Goal: Browse casually: Explore the website without a specific task or goal

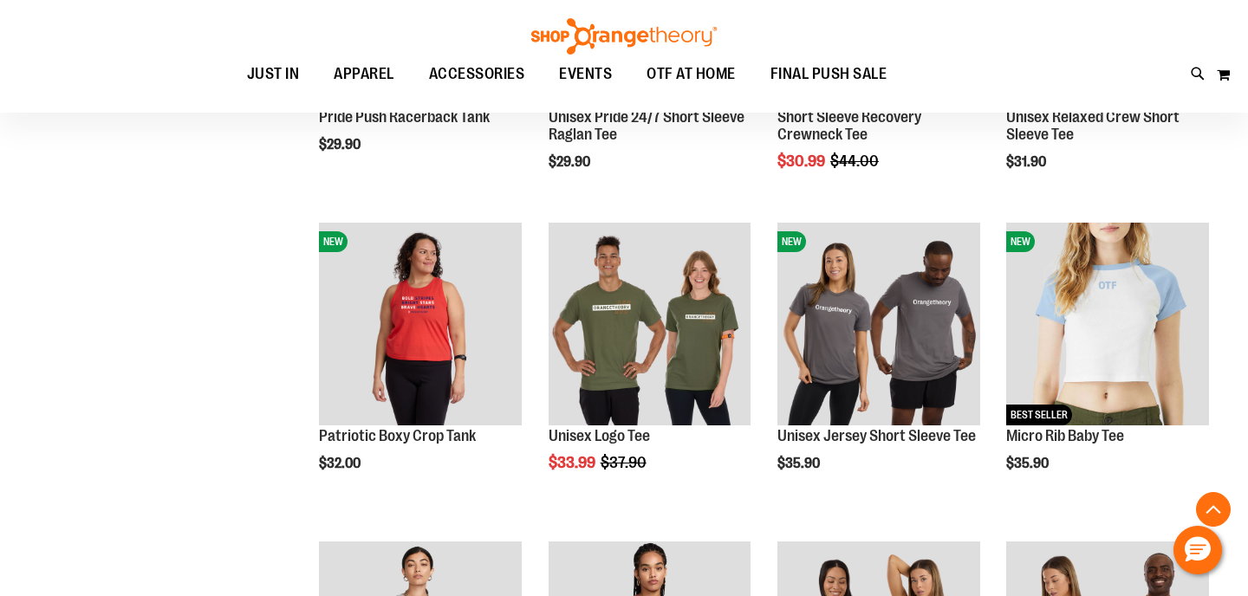
scroll to position [494, 0]
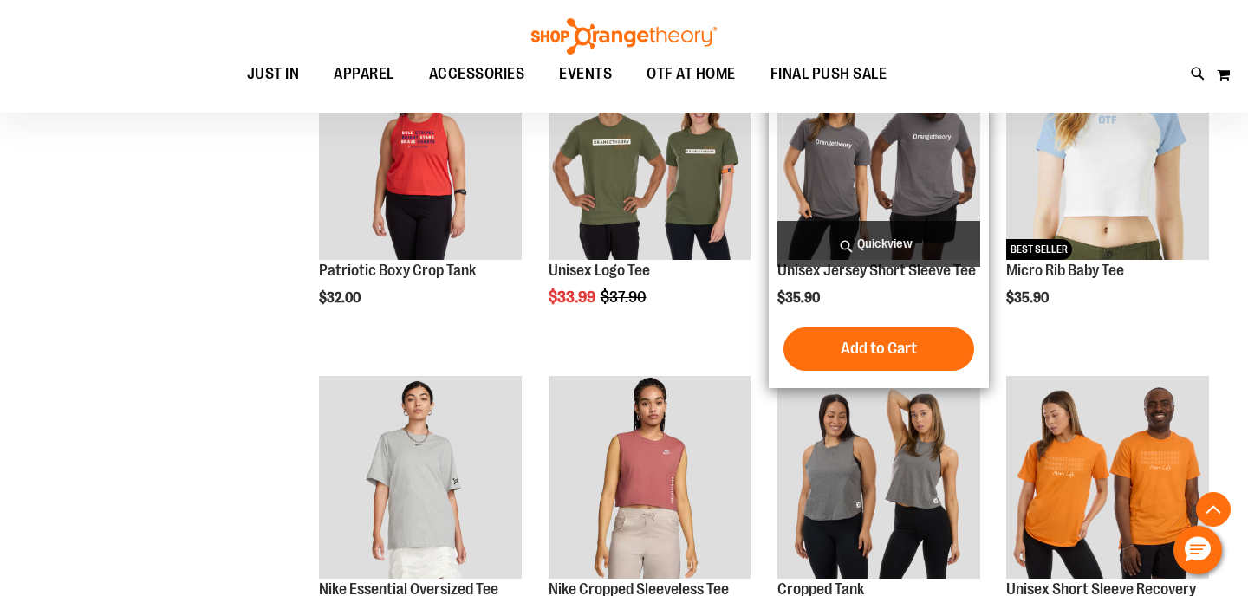
scroll to position [754, 0]
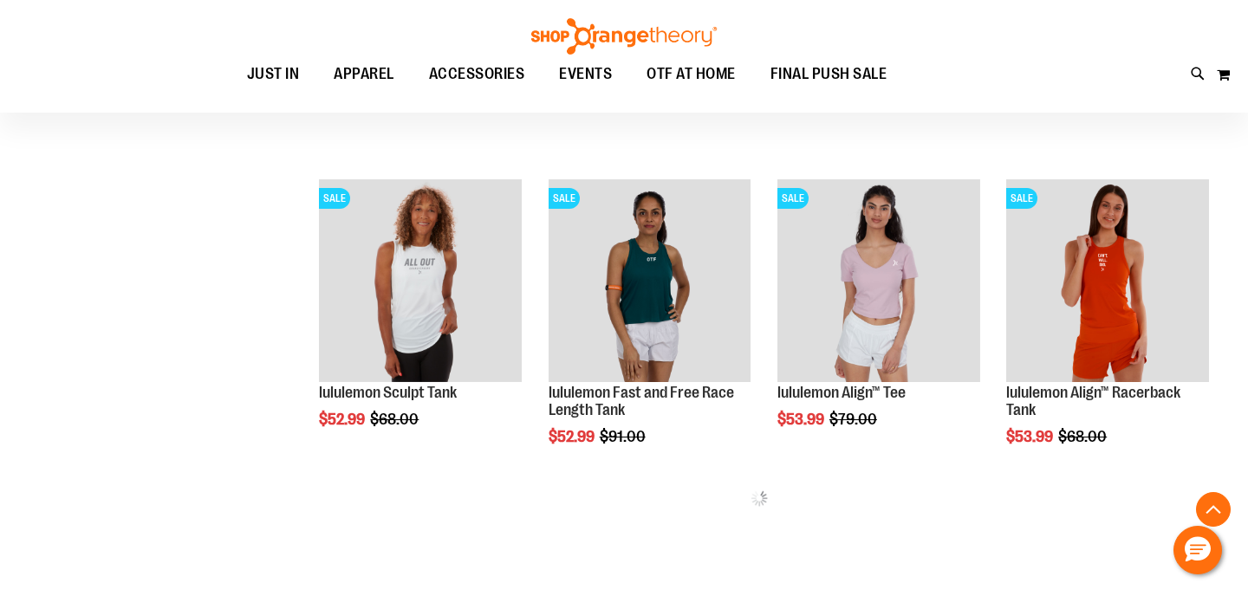
scroll to position [1826, 0]
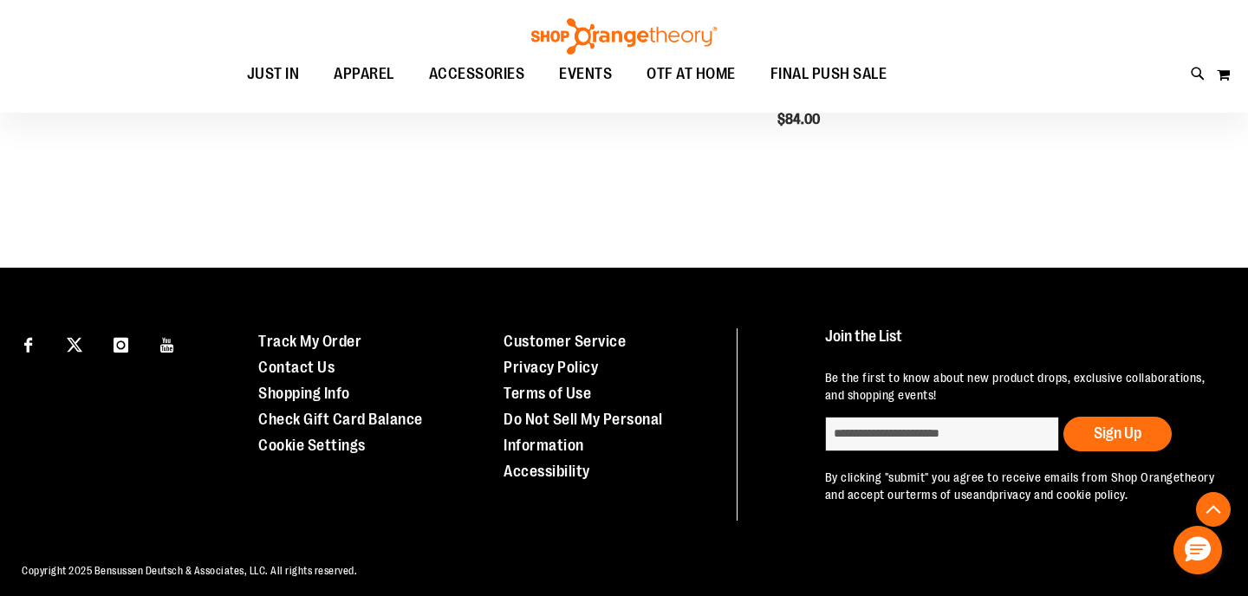
scroll to position [4071, 0]
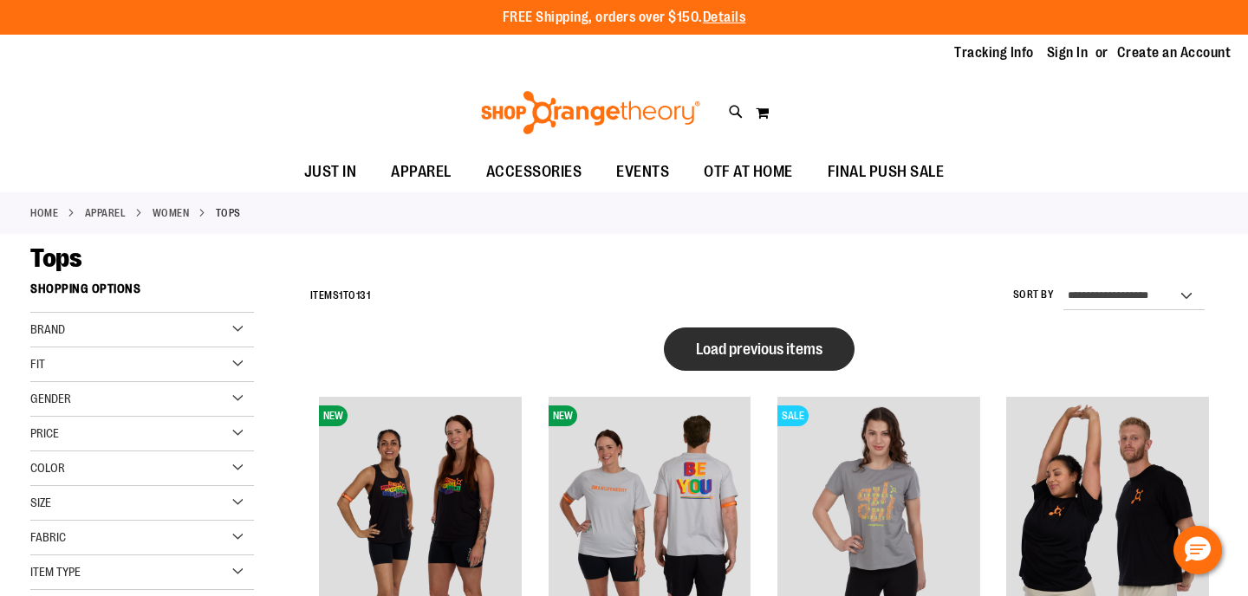
click at [756, 339] on button "Load previous items" at bounding box center [759, 349] width 191 height 43
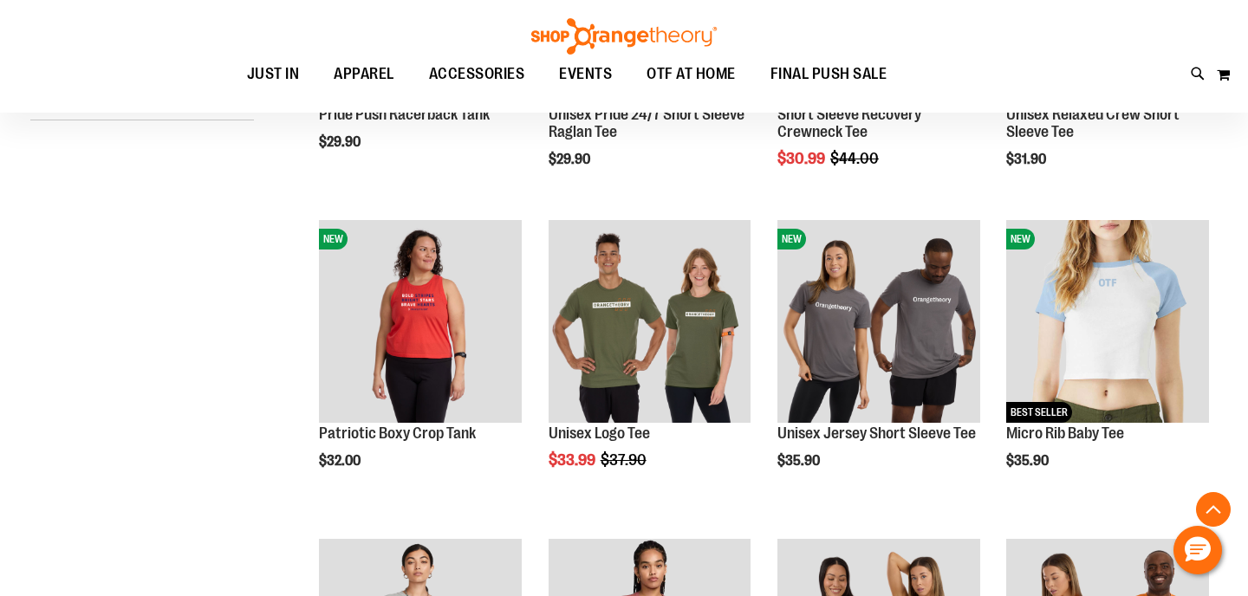
scroll to position [472, 0]
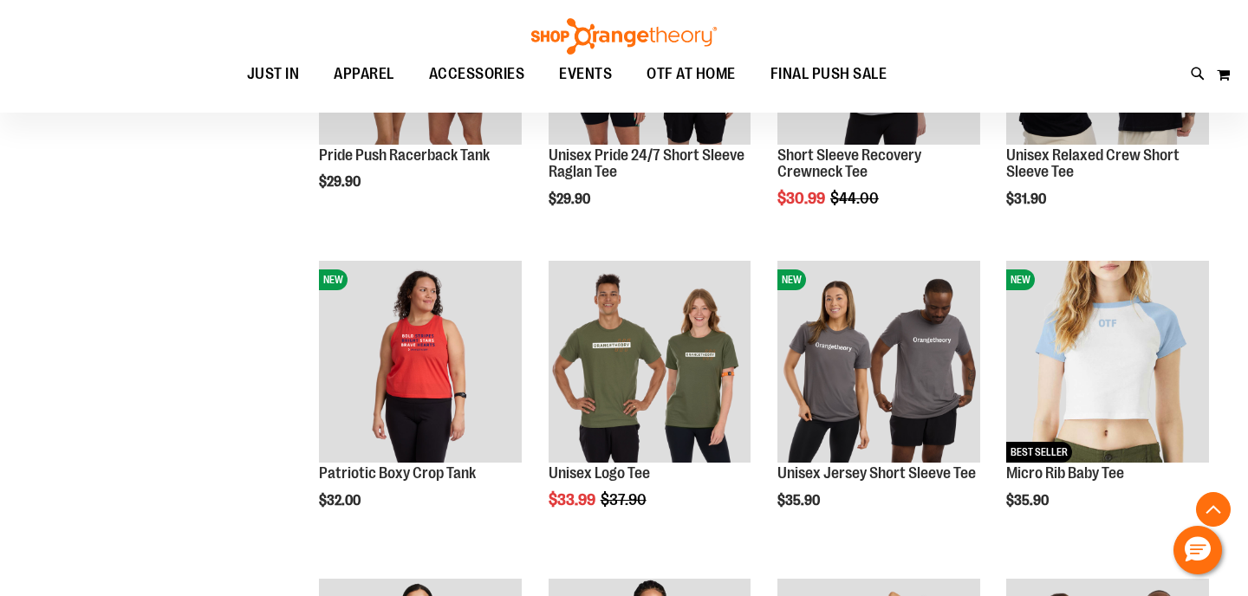
scroll to position [1454, 0]
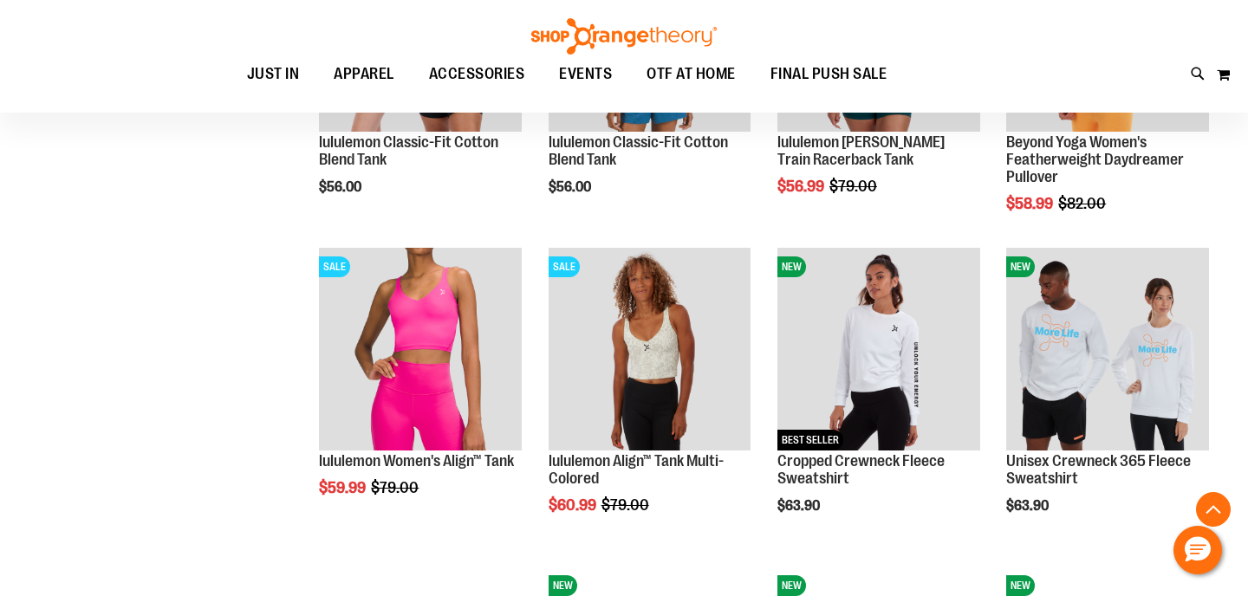
scroll to position [3659, 0]
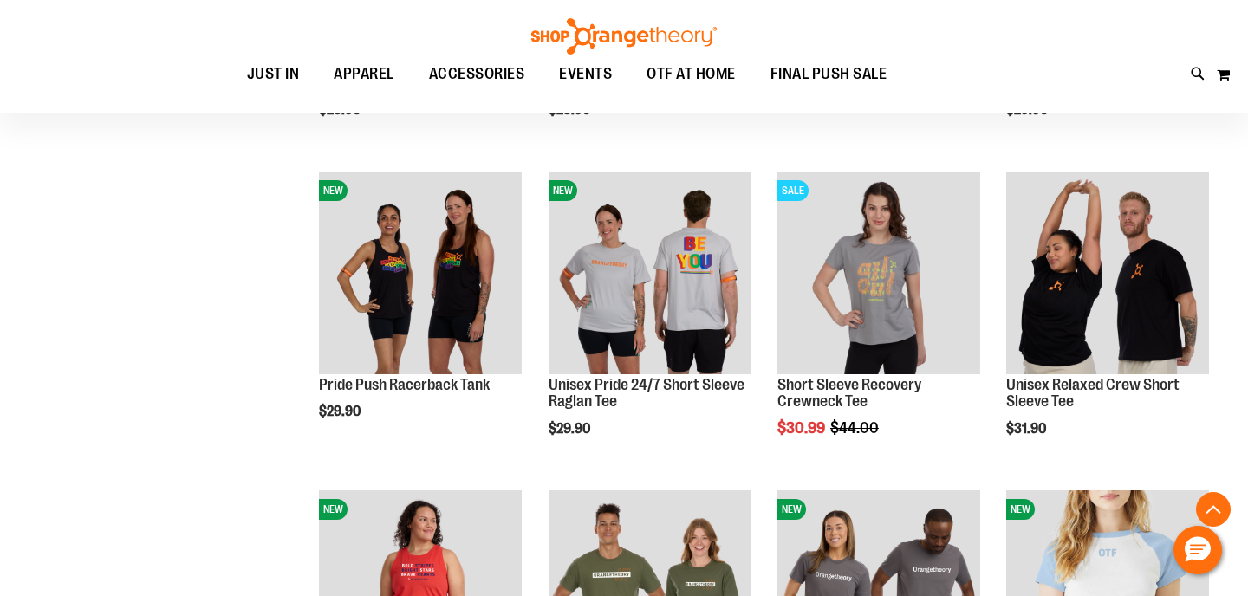
scroll to position [252, 0]
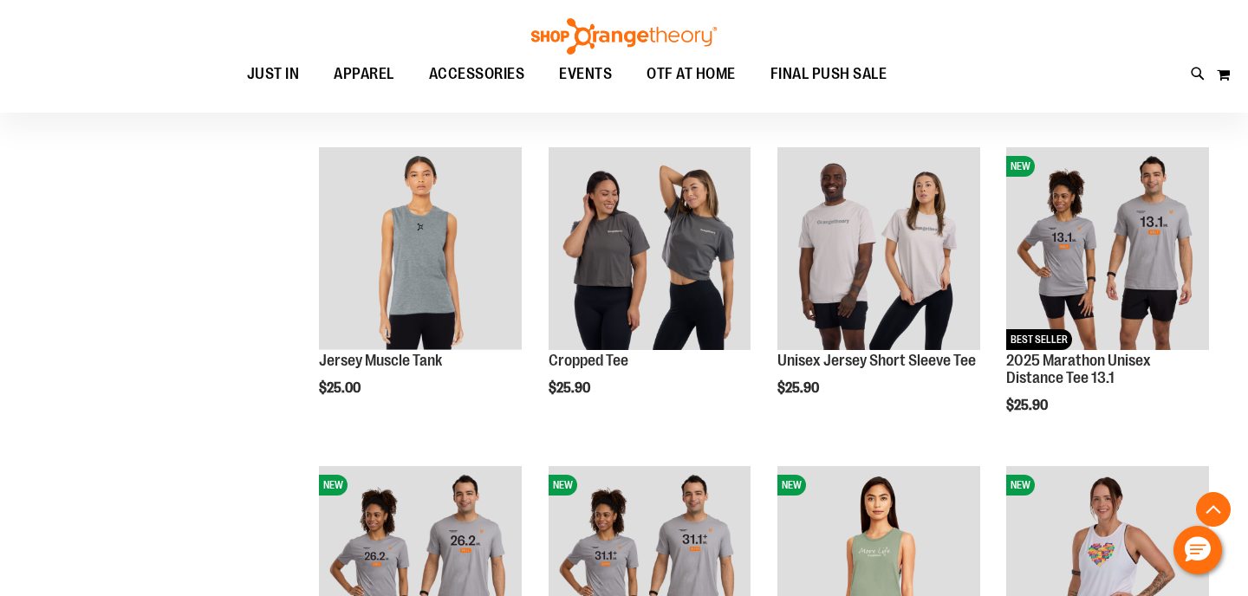
scroll to position [574, 0]
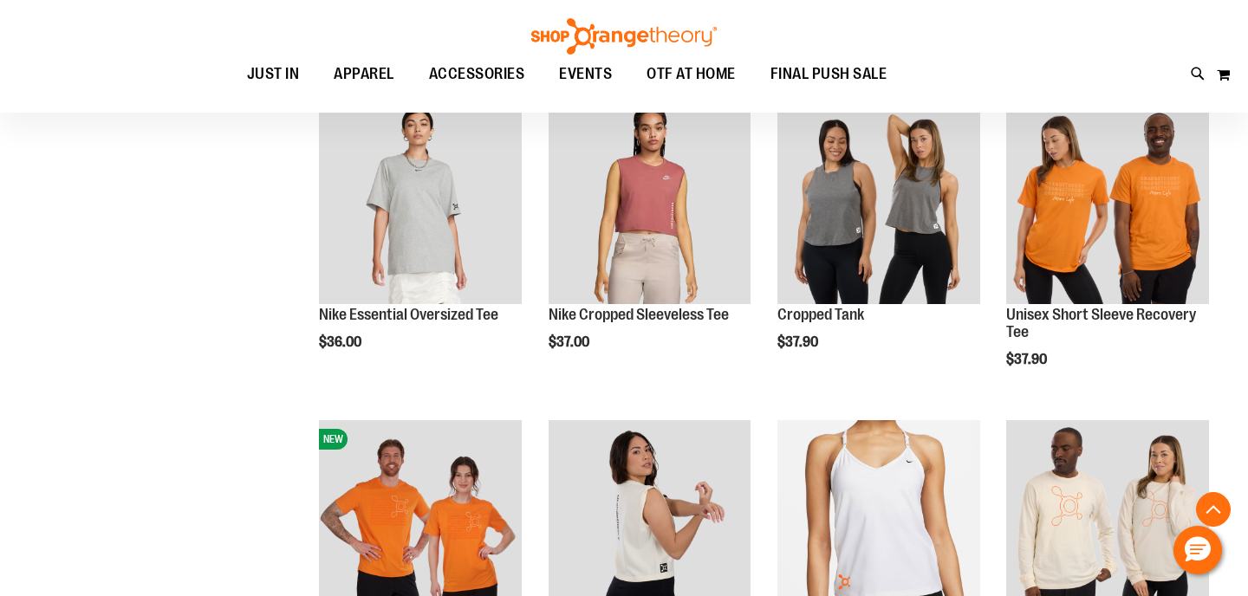
scroll to position [1886, 0]
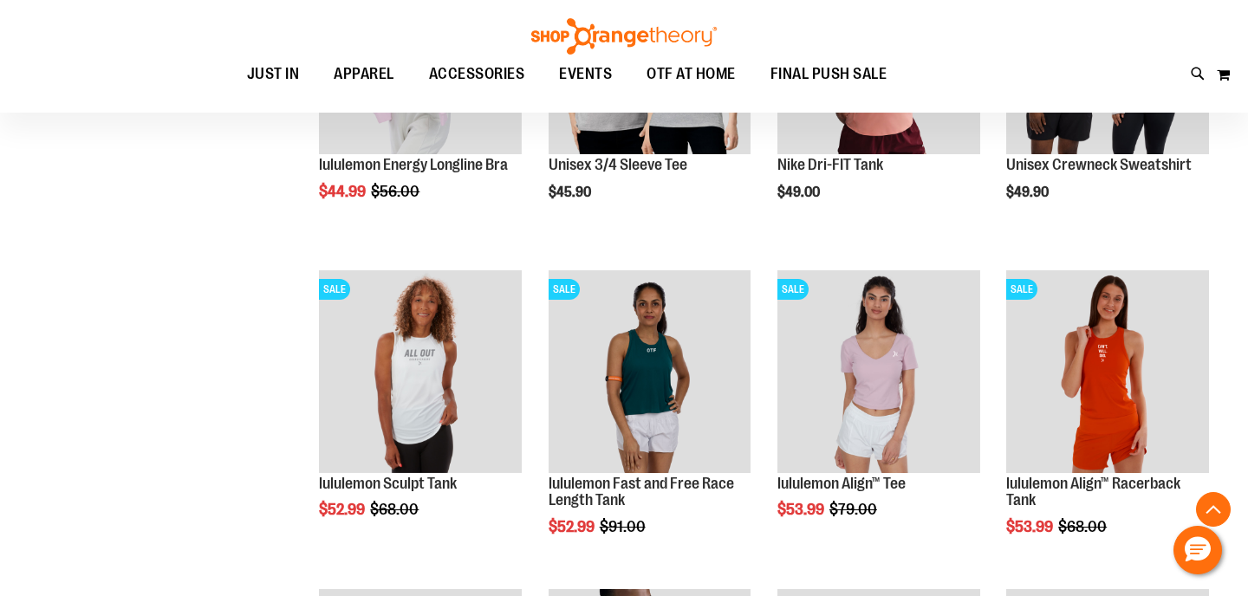
scroll to position [2683, 0]
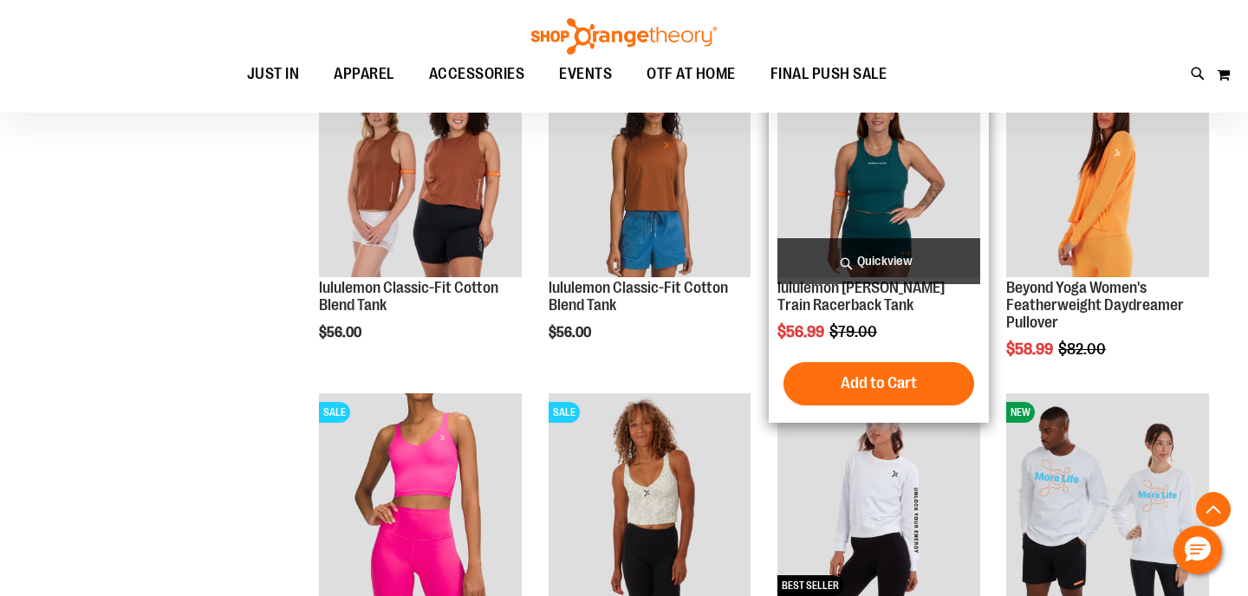
scroll to position [3659, 0]
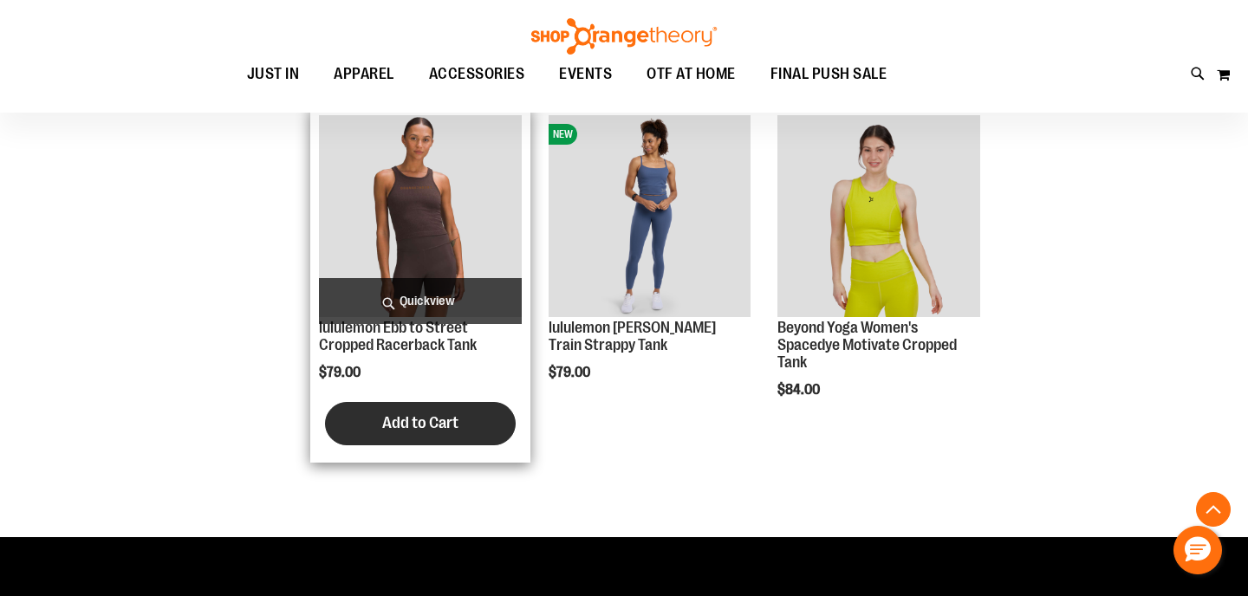
scroll to position [4630, 0]
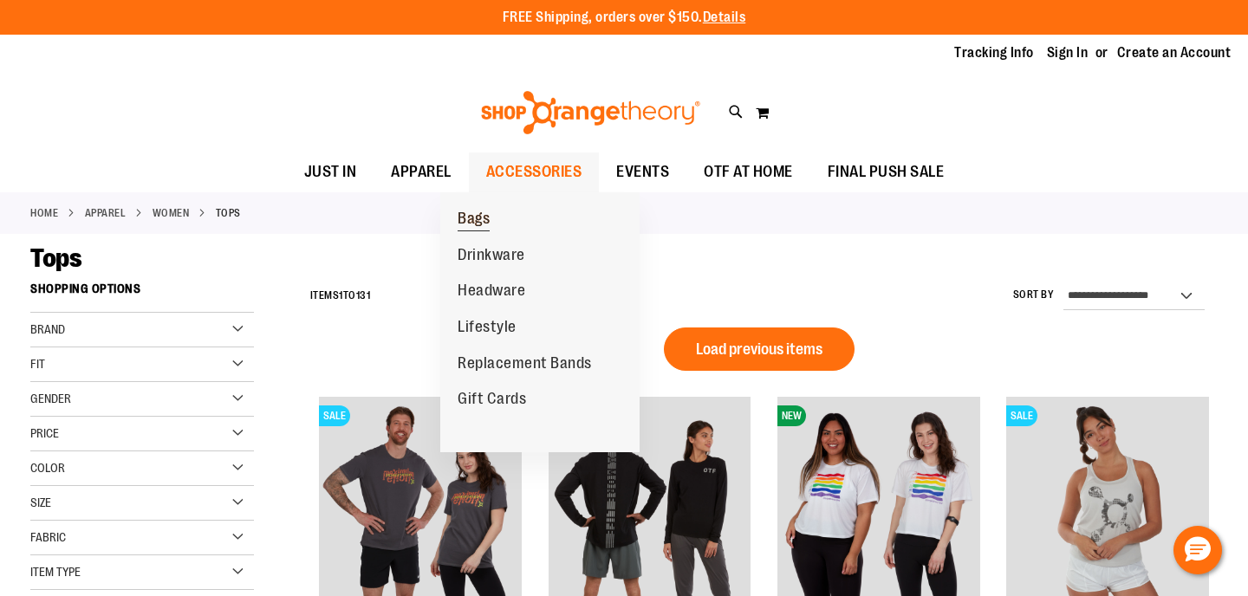
click at [470, 221] on span "Bags" at bounding box center [474, 221] width 32 height 22
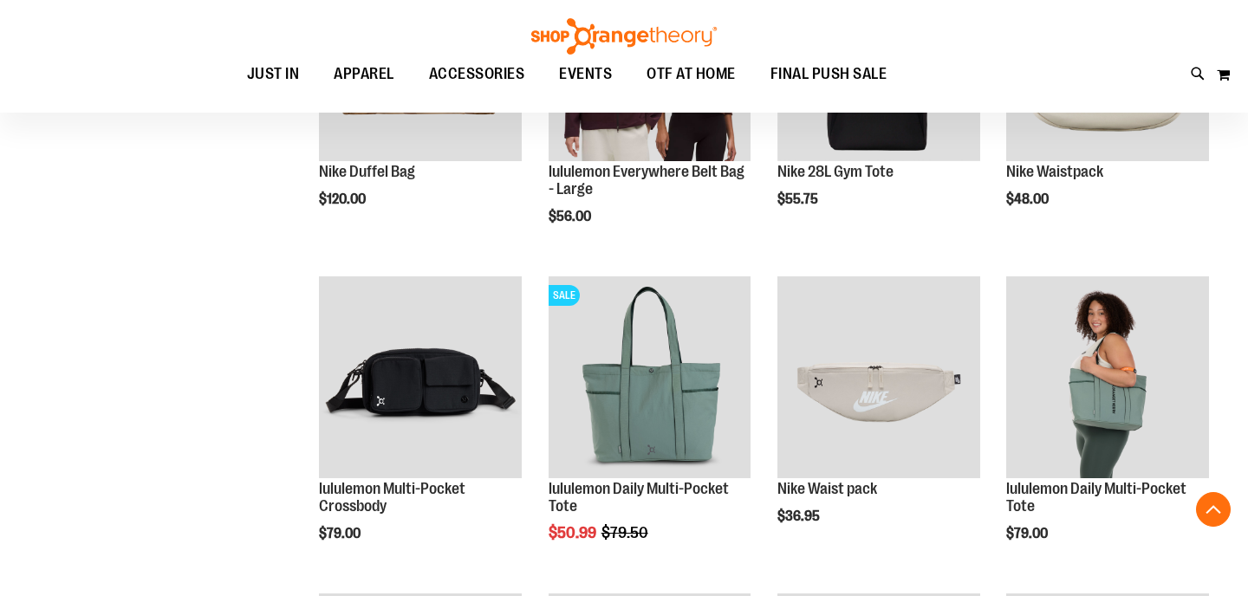
scroll to position [397, 0]
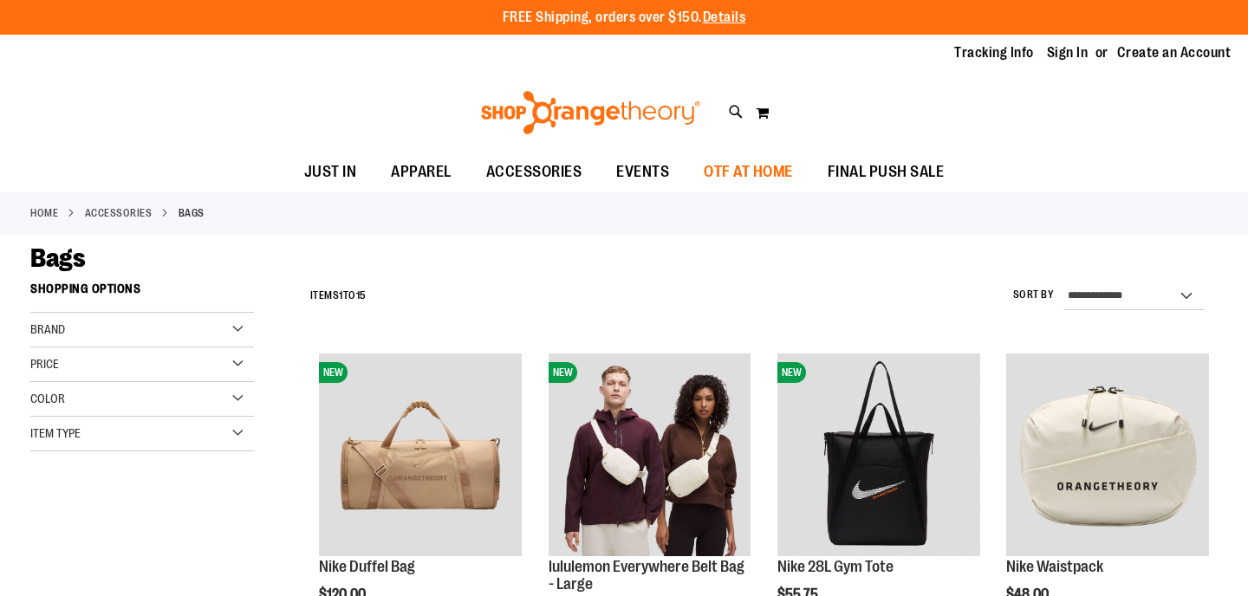
click at [742, 170] on span "OTF AT HOME" at bounding box center [748, 172] width 89 height 39
click at [748, 172] on span "OTF AT HOME" at bounding box center [748, 172] width 89 height 39
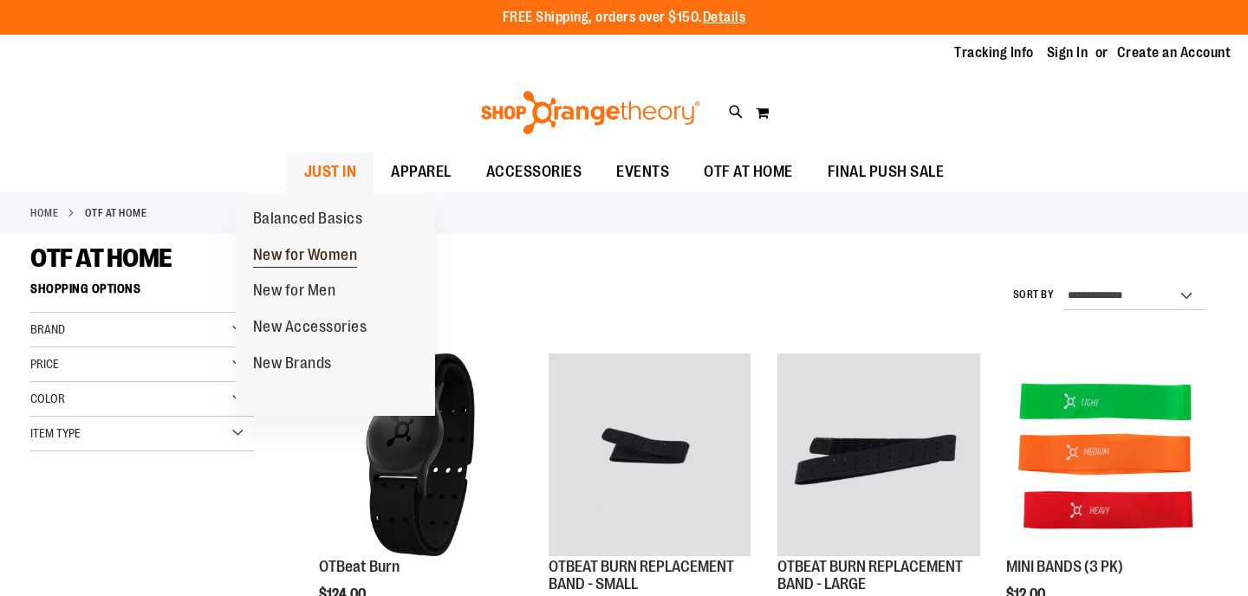
click at [315, 254] on span "New for Women" at bounding box center [305, 257] width 105 height 22
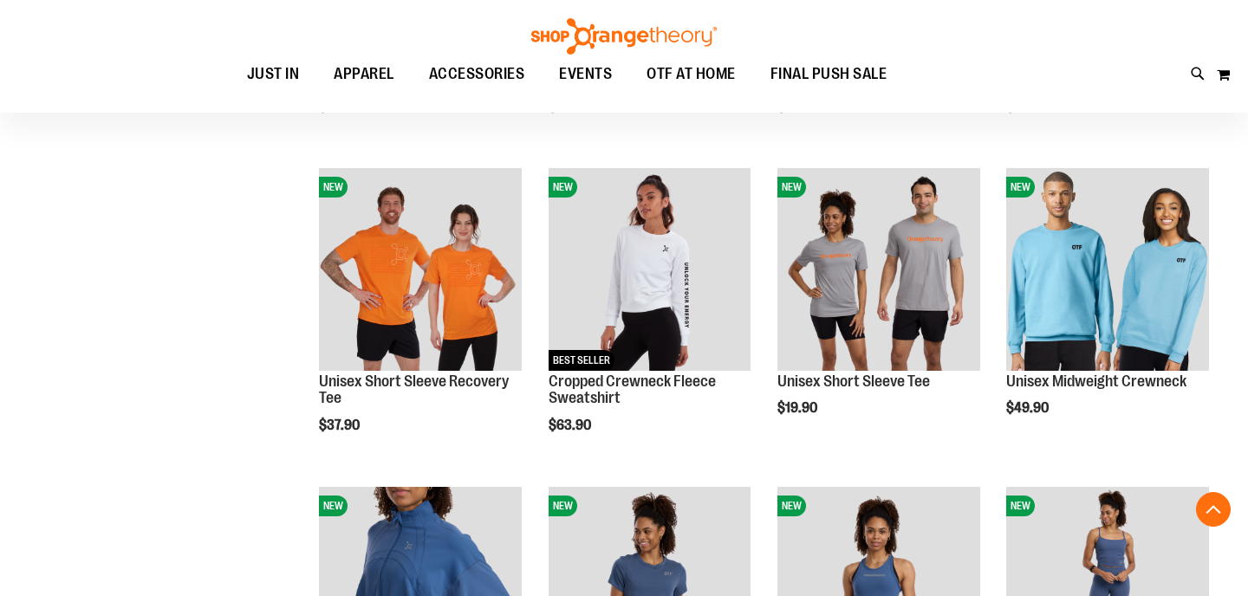
scroll to position [1142, 0]
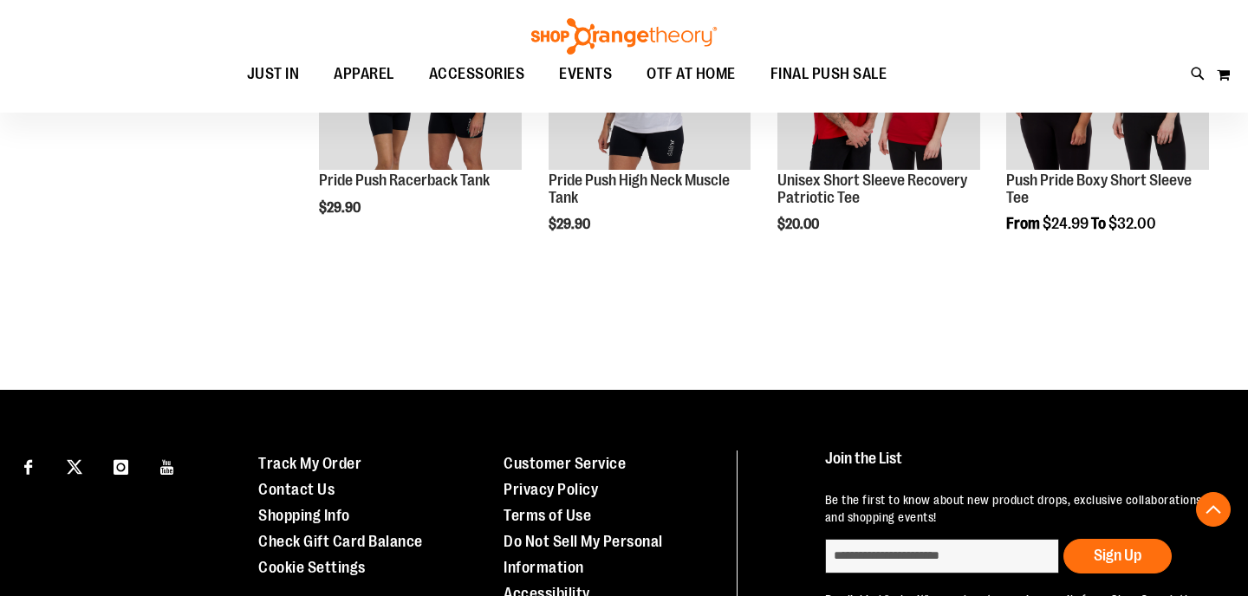
scroll to position [2701, 0]
